Goal: Task Accomplishment & Management: Contribute content

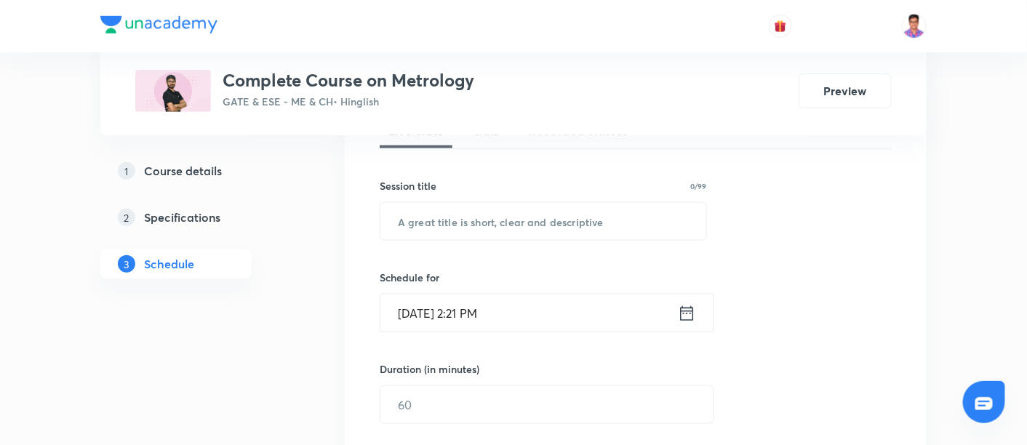
scroll to position [351, 0]
click at [463, 208] on input "text" at bounding box center [544, 221] width 326 height 37
paste input "How effectively production engineering can be studied"
click at [476, 218] on input "How effectively production engineering can be studied" at bounding box center [544, 221] width 326 height 37
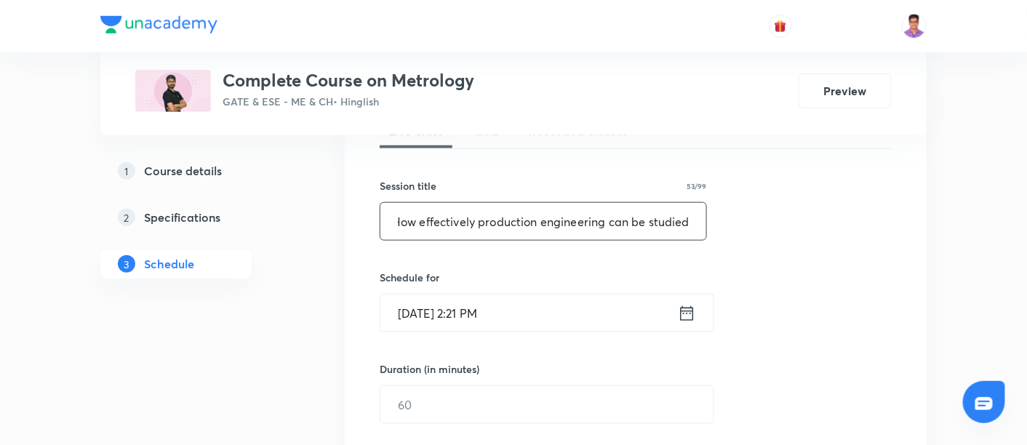
scroll to position [411, 0]
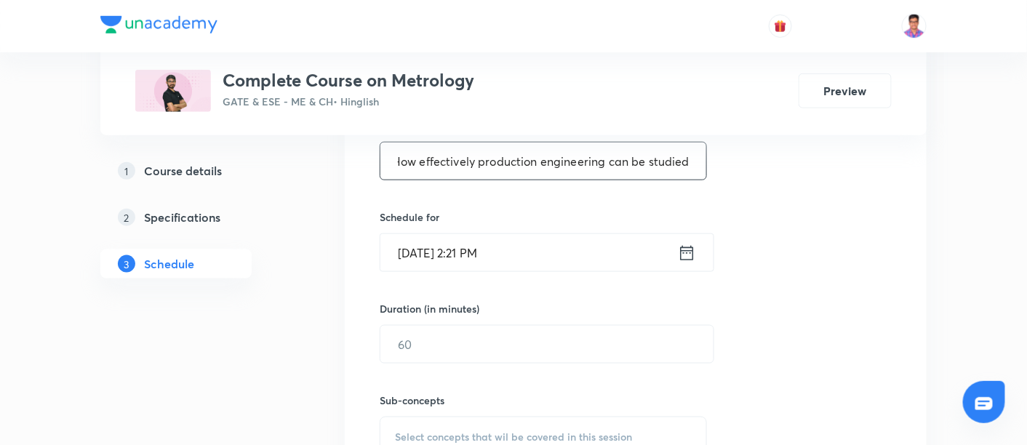
type input "How effectively production engineering can be studied"
click at [432, 255] on input "[DATE] 2:21 PM" at bounding box center [530, 252] width 298 height 37
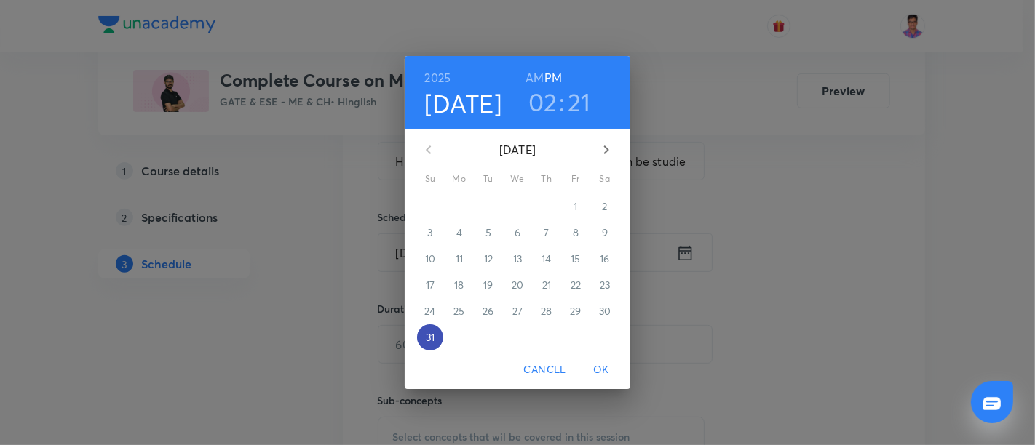
click at [432, 343] on p "31" at bounding box center [430, 337] width 9 height 15
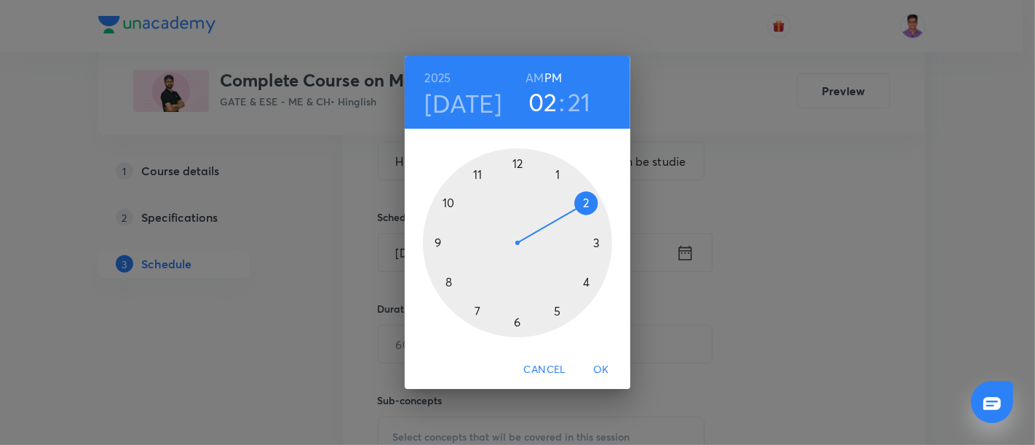
click at [450, 279] on div at bounding box center [517, 242] width 189 height 189
click at [517, 164] on div at bounding box center [517, 242] width 189 height 189
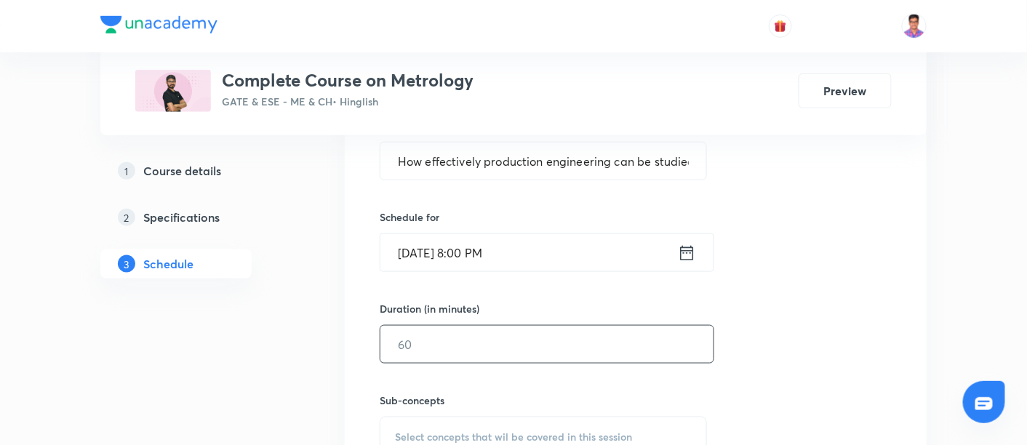
scroll to position [431, 0]
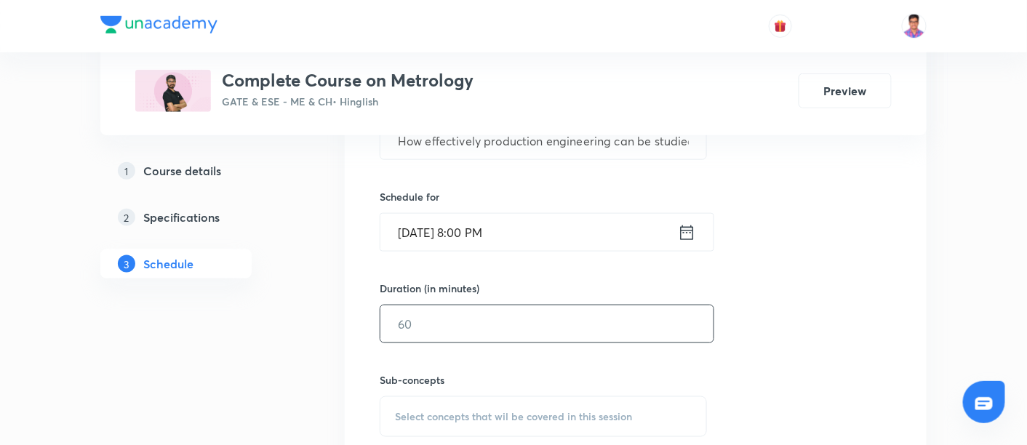
click at [457, 324] on input "text" at bounding box center [547, 324] width 333 height 37
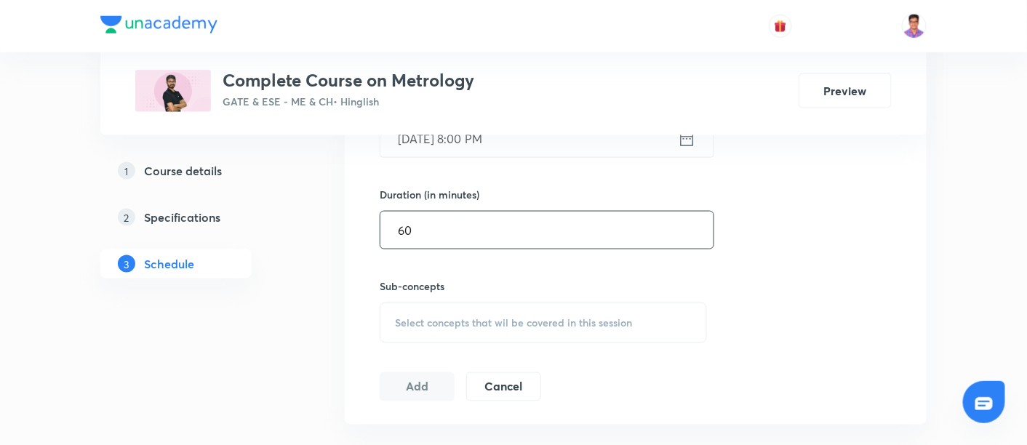
scroll to position [653, 0]
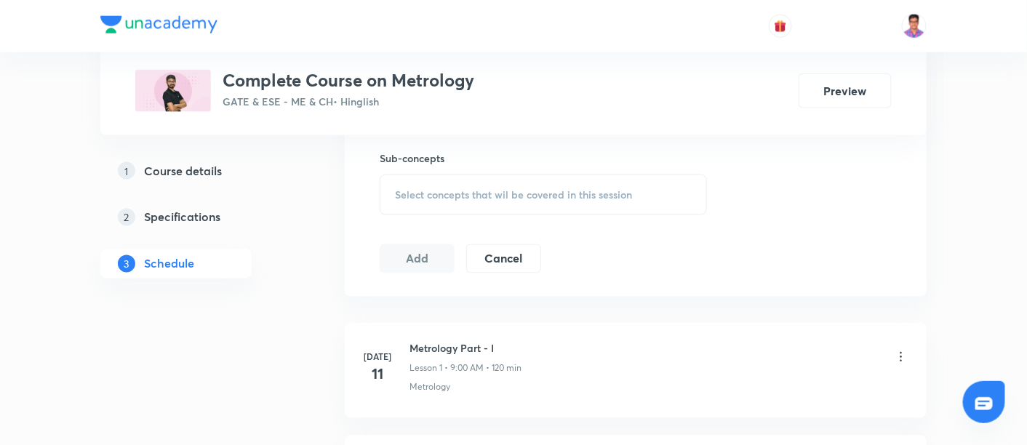
type input "60"
click at [446, 175] on div "Select concepts that wil be covered in this session" at bounding box center [543, 195] width 327 height 41
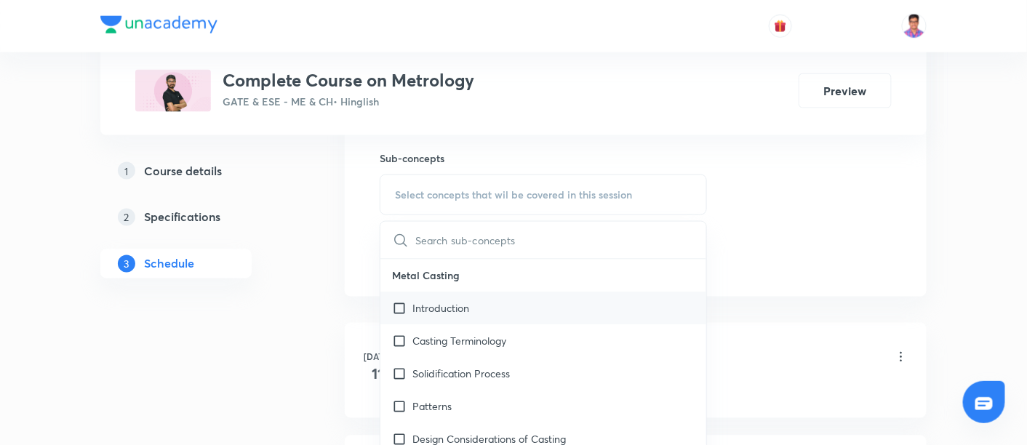
click at [469, 321] on div "Introduction" at bounding box center [544, 308] width 326 height 33
checkbox input "true"
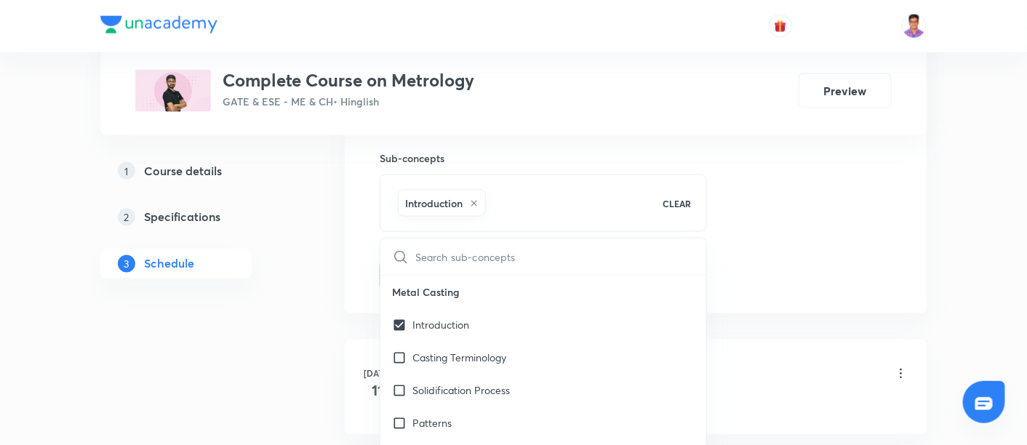
click at [781, 194] on div "Session 11 Live class Quiz Recorded classes Session title 53/99 How effectively…" at bounding box center [636, 33] width 512 height 513
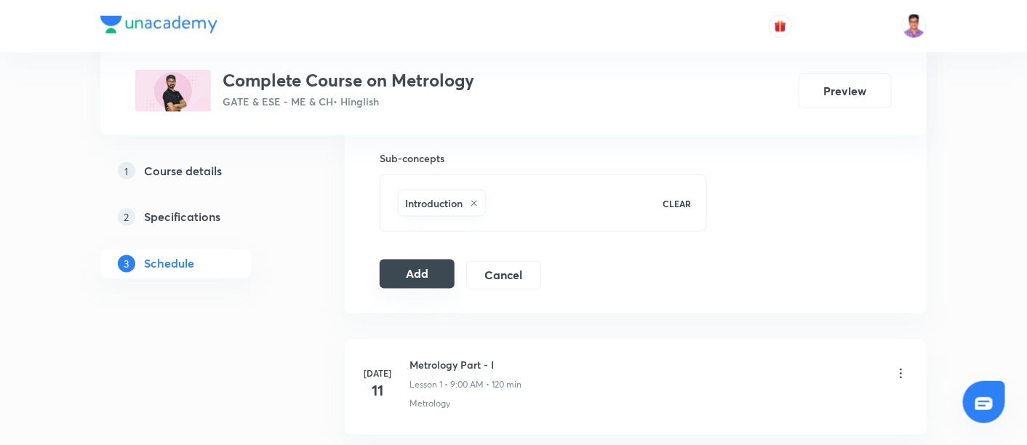
click at [417, 268] on button "Add" at bounding box center [417, 274] width 75 height 29
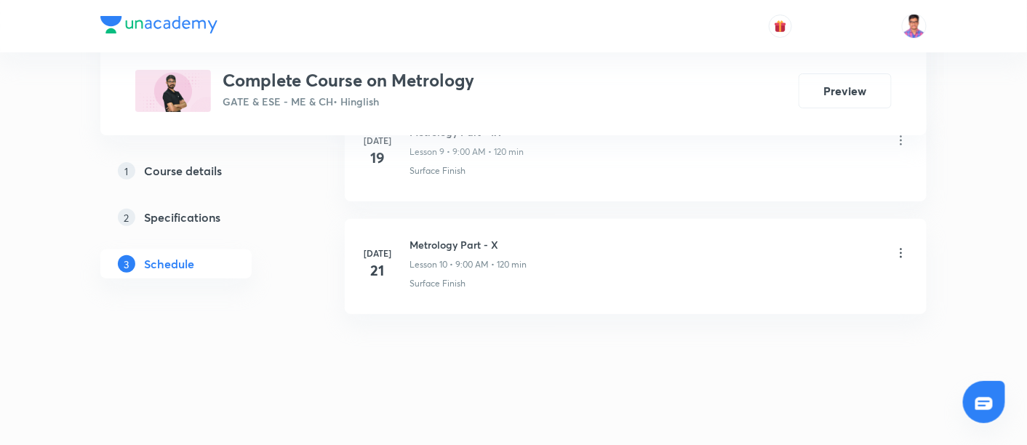
scroll to position [1292, 0]
